Goal: Task Accomplishment & Management: Use online tool/utility

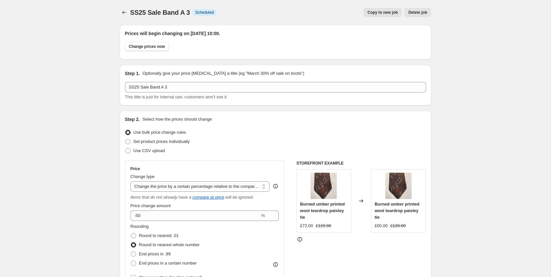
select select "pcap"
select select "no_change"
select select "tag"
select select "title"
select select "not_equal"
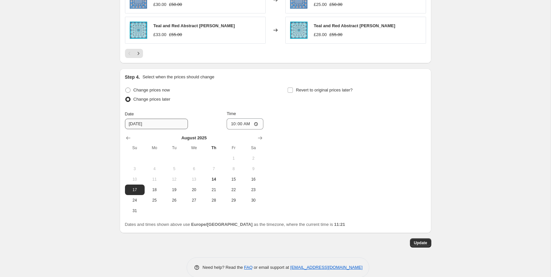
scroll to position [628, 0]
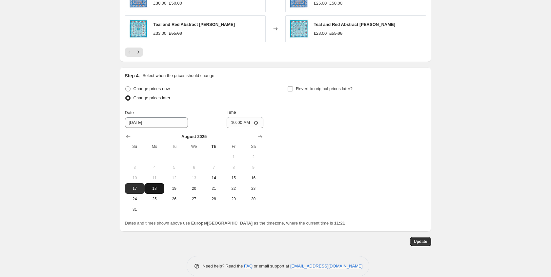
click at [154, 185] on button "18" at bounding box center [155, 188] width 20 height 10
click at [134, 188] on span "17" at bounding box center [134, 188] width 14 height 5
click at [249, 176] on span "16" at bounding box center [253, 177] width 14 height 5
type input "[DATE]"
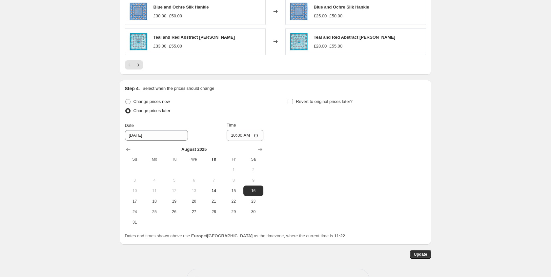
scroll to position [637, 0]
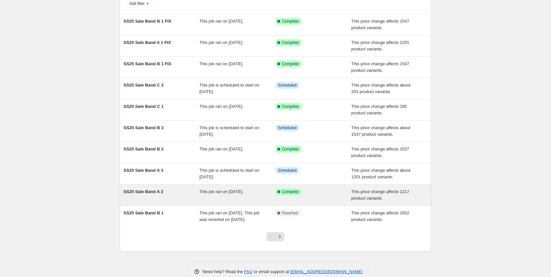
scroll to position [46, 0]
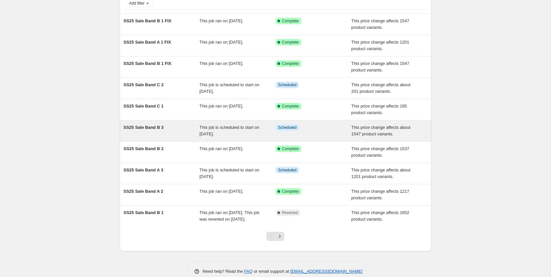
click at [154, 128] on span "SS25 Sale Band B 3" at bounding box center [144, 127] width 40 height 5
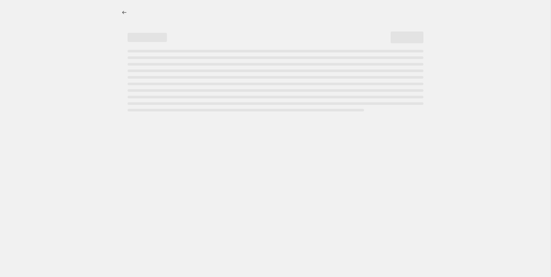
select select "pcap"
select select "no_change"
select select "tag"
select select "title"
select select "not_equal"
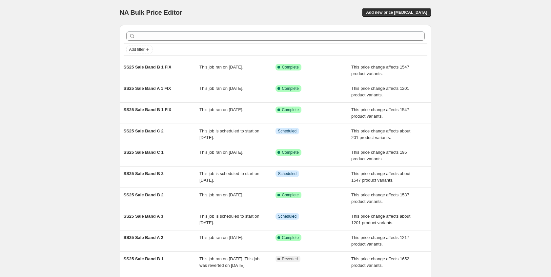
scroll to position [22, 0]
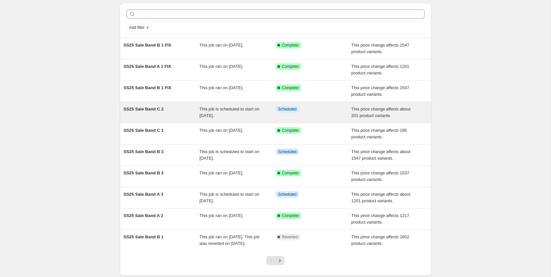
click at [155, 110] on span "SS25 Sale Band C 2" at bounding box center [144, 109] width 40 height 5
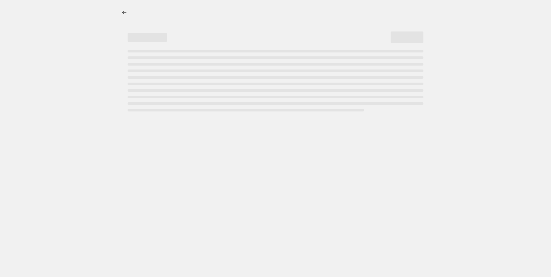
select select "pcap"
select select "no_change"
select select "tag"
select select "title"
select select "not_equal"
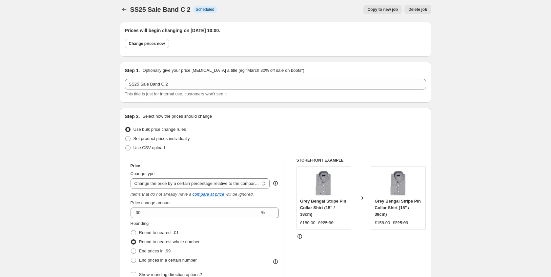
scroll to position [1, 0]
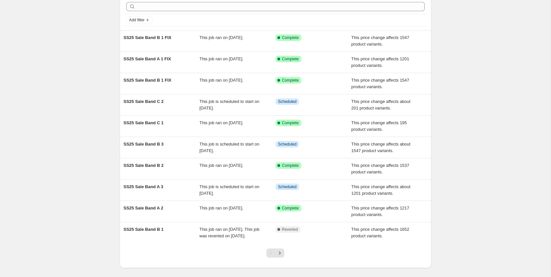
scroll to position [47, 0]
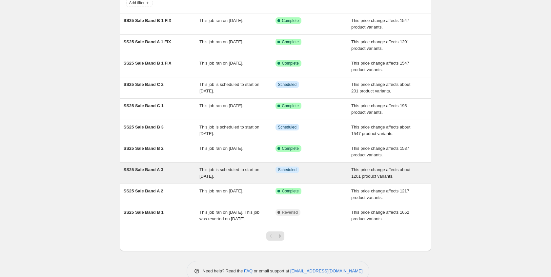
click at [156, 171] on span "SS25 Sale Band A 3" at bounding box center [144, 169] width 40 height 5
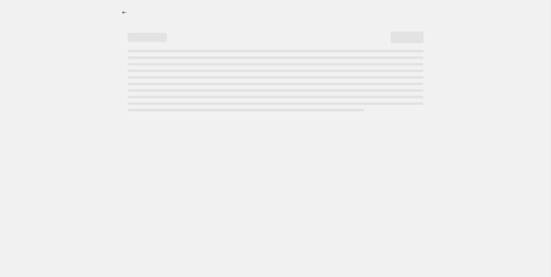
select select "pcap"
select select "no_change"
select select "tag"
select select "title"
select select "not_equal"
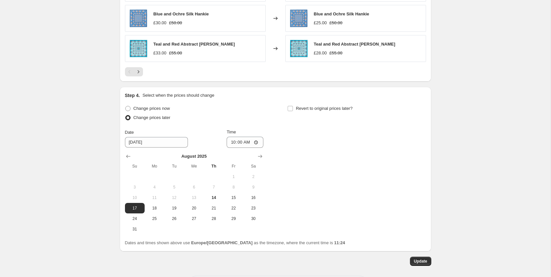
scroll to position [623, 0]
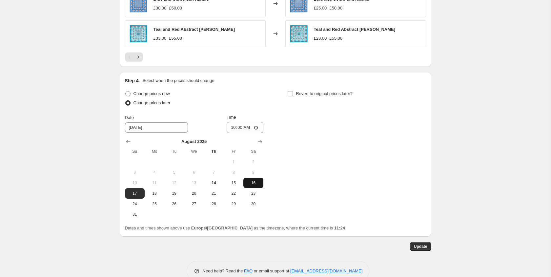
click at [251, 184] on span "16" at bounding box center [253, 182] width 14 height 5
type input "[DATE]"
click at [246, 129] on input "10:00" at bounding box center [244, 127] width 37 height 11
click at [240, 128] on input "10:00" at bounding box center [244, 127] width 37 height 11
type input "09:30"
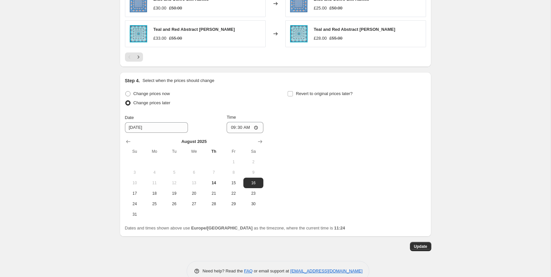
click at [322, 171] on div "Change prices now Change prices later Date [DATE] Time 09:[DATE] Mo Tu We Th Fr…" at bounding box center [275, 154] width 301 height 130
click at [425, 247] on span "Update" at bounding box center [420, 246] width 13 height 5
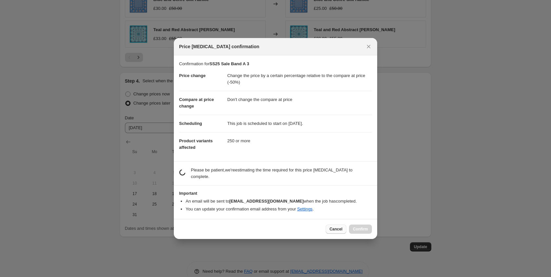
click at [338, 230] on span "Cancel" at bounding box center [335, 228] width 13 height 5
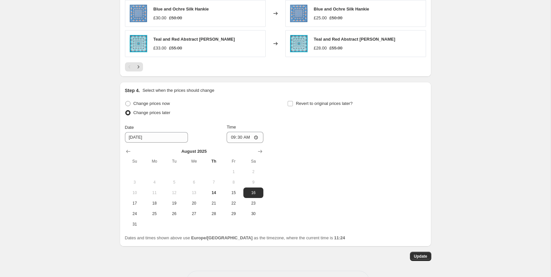
scroll to position [637, 0]
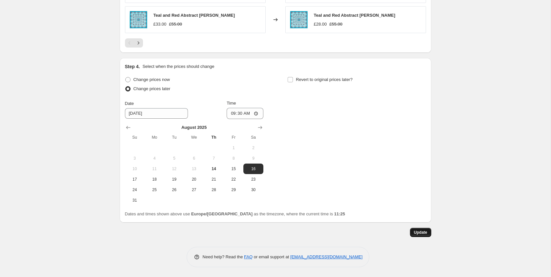
click at [424, 234] on span "Update" at bounding box center [420, 232] width 13 height 5
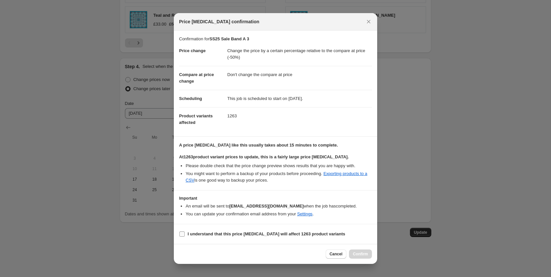
click at [255, 231] on b "I understand that this price [MEDICAL_DATA] will affect 1263 product variants" at bounding box center [266, 233] width 158 height 5
click at [185, 231] on input "I understand that this price [MEDICAL_DATA] will affect 1263 product variants" at bounding box center [181, 233] width 5 height 5
checkbox input "true"
click at [364, 252] on span "Confirm" at bounding box center [360, 253] width 15 height 5
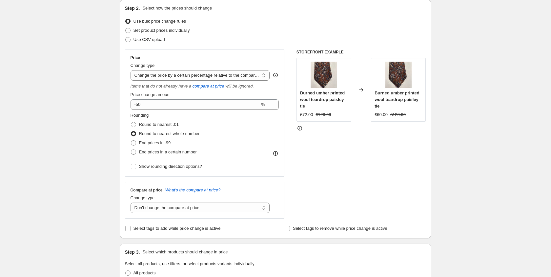
scroll to position [67, 0]
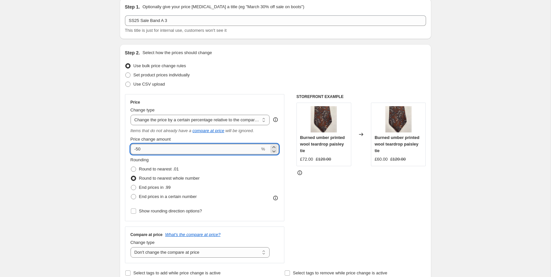
click at [171, 153] on input "-50" at bounding box center [194, 149] width 129 height 10
type input "-60"
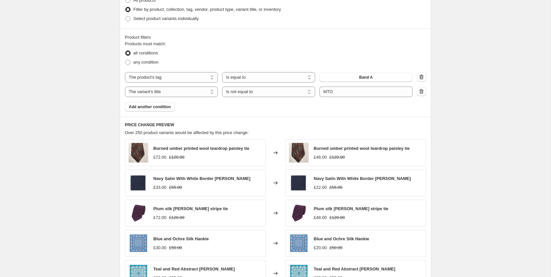
scroll to position [384, 0]
